Goal: Check status: Check status

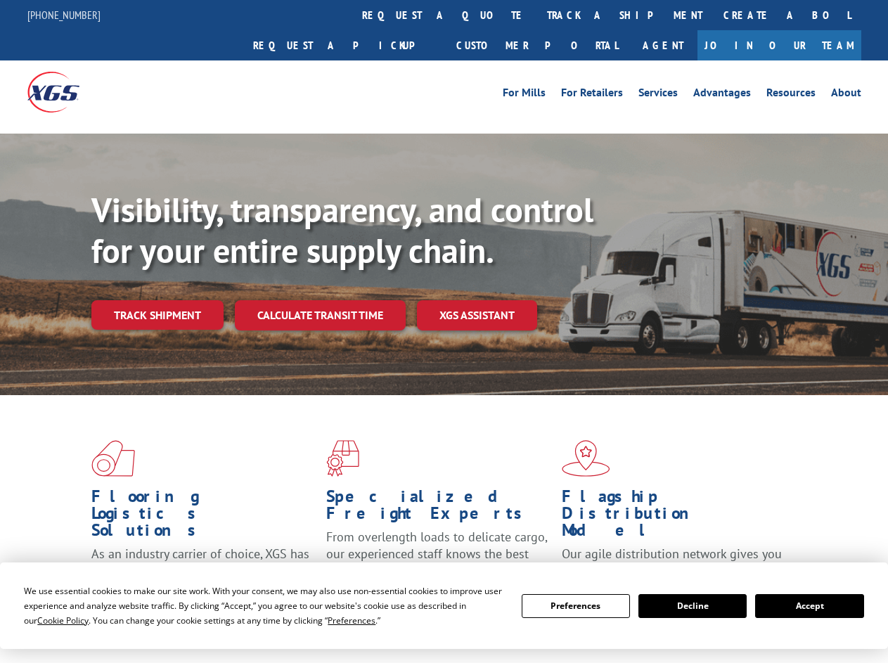
click at [444, 331] on div "Visibility, transparency, and control for your entire supply chain. Track shipm…" at bounding box center [489, 288] width 797 height 196
click at [49, 620] on span "Cookie Policy" at bounding box center [62, 621] width 51 height 12
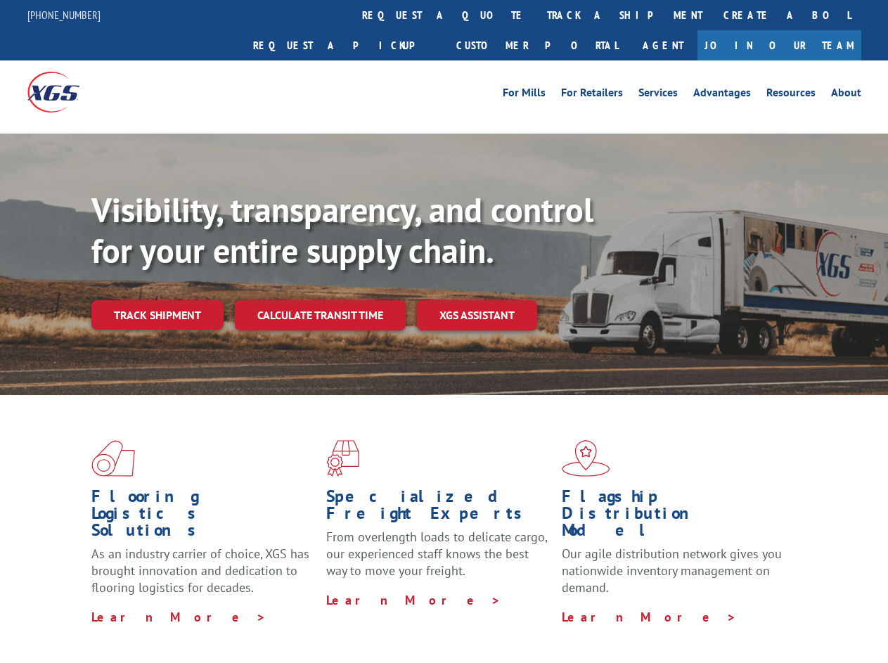
click at [338, 620] on div "Flooring Logistics Solutions As an industry carrier of choice, XGS has brought …" at bounding box center [444, 536] width 888 height 283
click at [576, 606] on div "Flooring Logistics Solutions As an industry carrier of choice, XGS has brought …" at bounding box center [444, 532] width 888 height 275
click at [693, 606] on div "Flooring Logistics Solutions As an industry carrier of choice, XGS has brought …" at bounding box center [444, 532] width 888 height 275
click at [810, 606] on div "Flooring Logistics Solutions As an industry carrier of choice, XGS has brought …" at bounding box center [444, 532] width 888 height 275
click at [444, 331] on div "Visibility, transparency, and control for your entire supply chain. Track shipm…" at bounding box center [489, 288] width 797 height 196
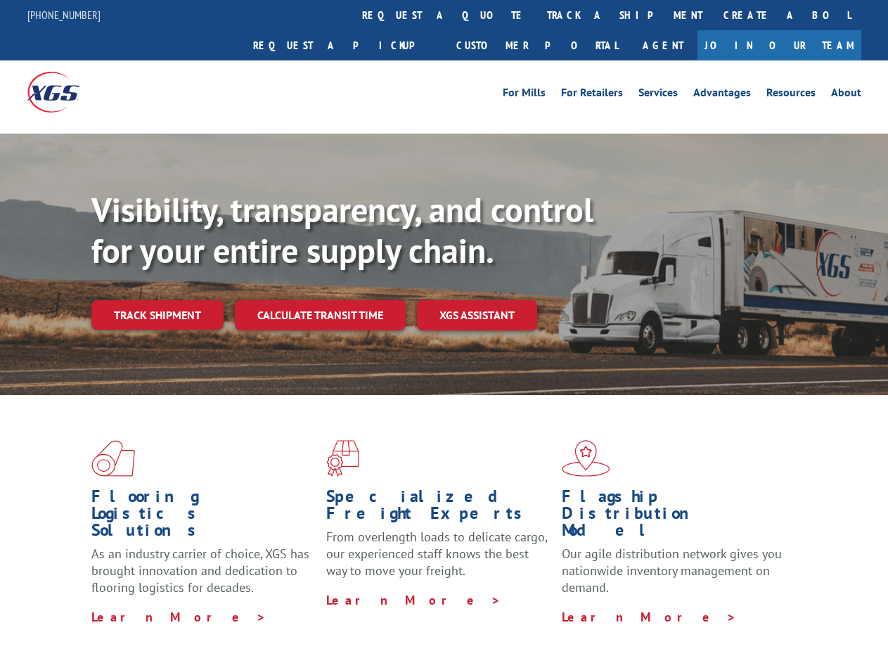
click at [537, 15] on link "track a shipment" at bounding box center [625, 15] width 177 height 30
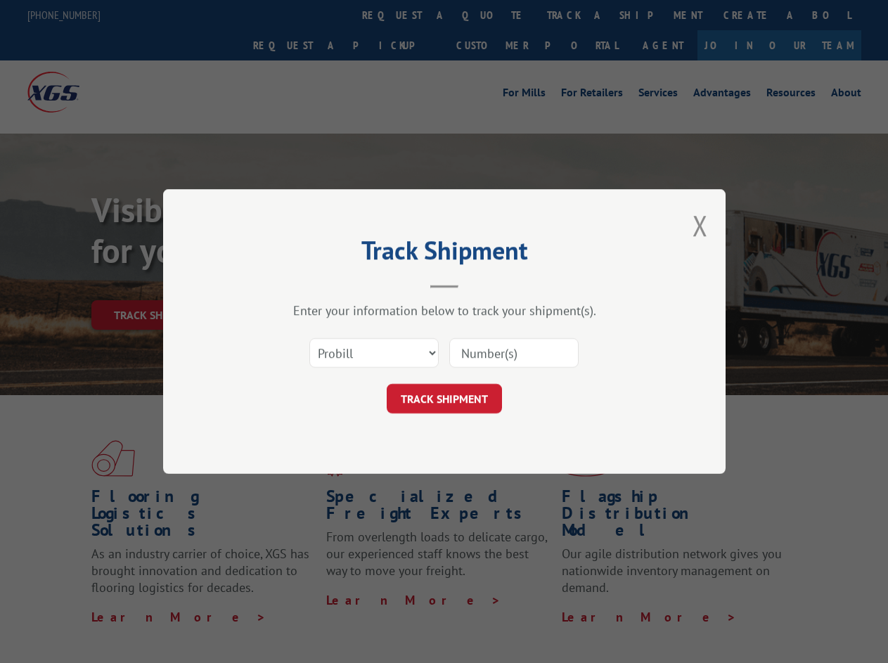
click at [491, 15] on div "Track Shipment Enter your information below to track your shipment(s). Select c…" at bounding box center [444, 331] width 888 height 663
click at [579, 15] on div "Track Shipment Enter your information below to track your shipment(s). Select c…" at bounding box center [444, 331] width 888 height 663
